Goal: Information Seeking & Learning: Learn about a topic

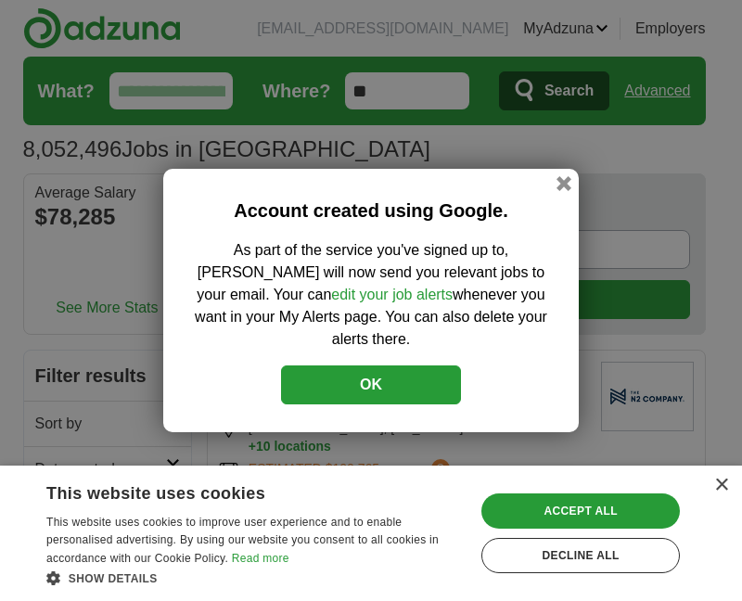
click at [374, 376] on button "OK" at bounding box center [371, 384] width 180 height 39
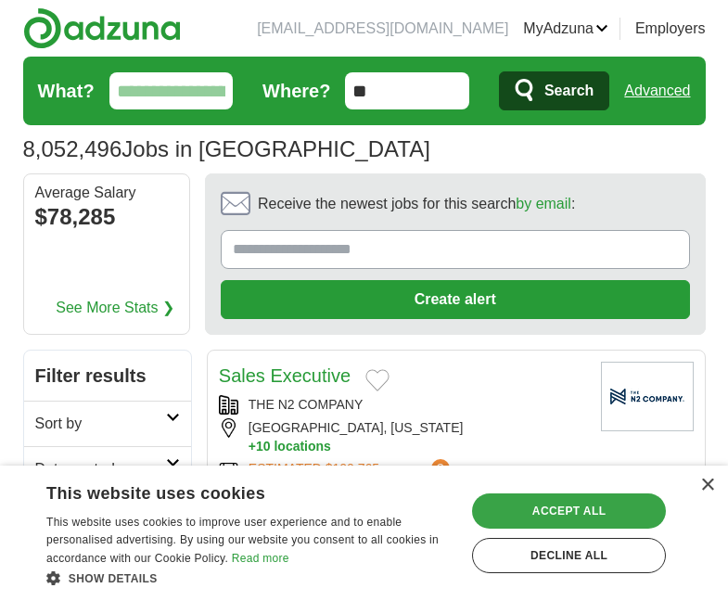
click at [547, 494] on div "Accept all" at bounding box center [569, 510] width 194 height 35
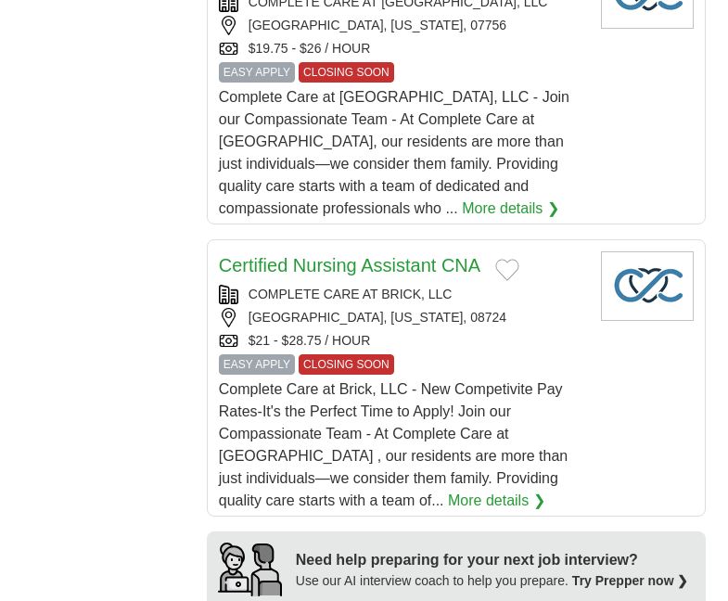
scroll to position [1743, 0]
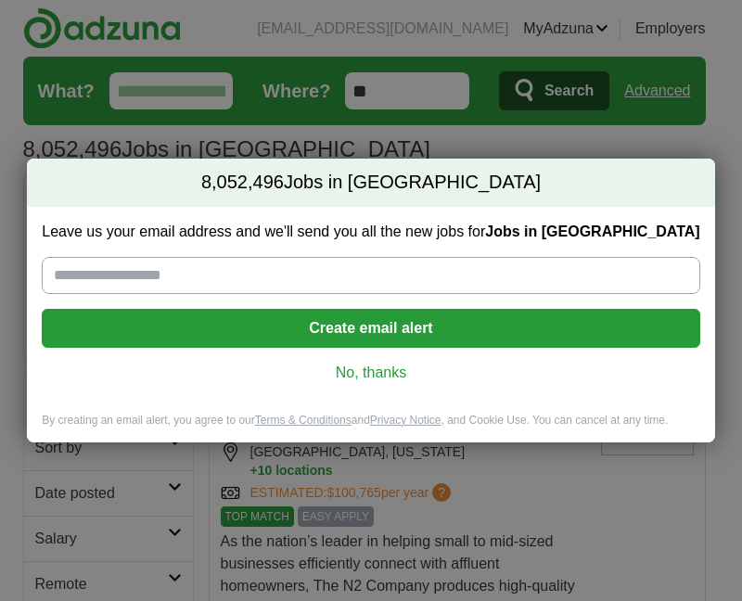
click at [384, 363] on link "No, thanks" at bounding box center [371, 373] width 628 height 20
